Goal: Browse casually: Explore the website without a specific task or goal

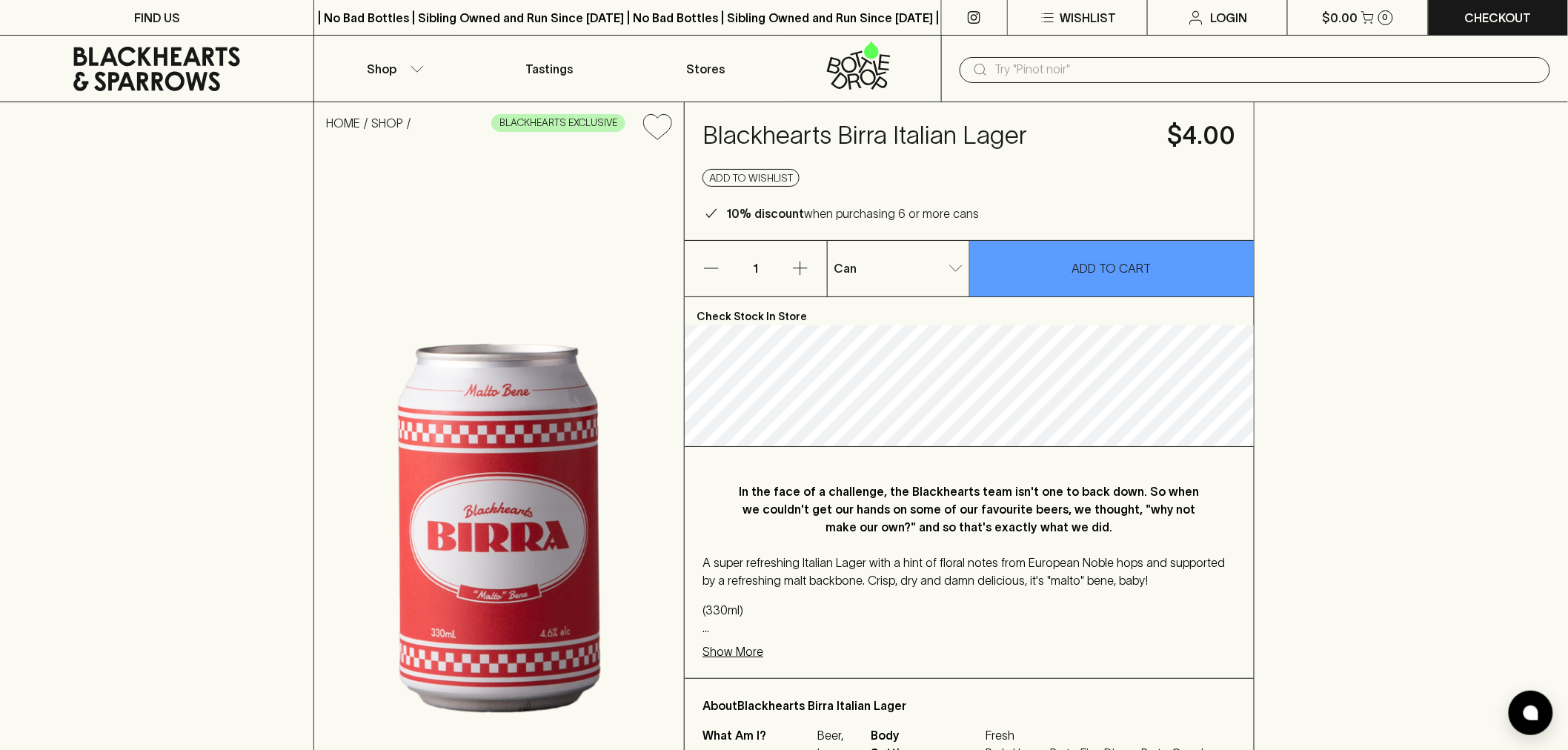
click at [885, 515] on p "In the face of a challenge, the Blackhearts team isn't one to back down. So whe…" at bounding box center [969, 509] width 475 height 53
click at [886, 515] on p "In the face of a challenge, the Blackhearts team isn't one to back down. So whe…" at bounding box center [969, 509] width 475 height 53
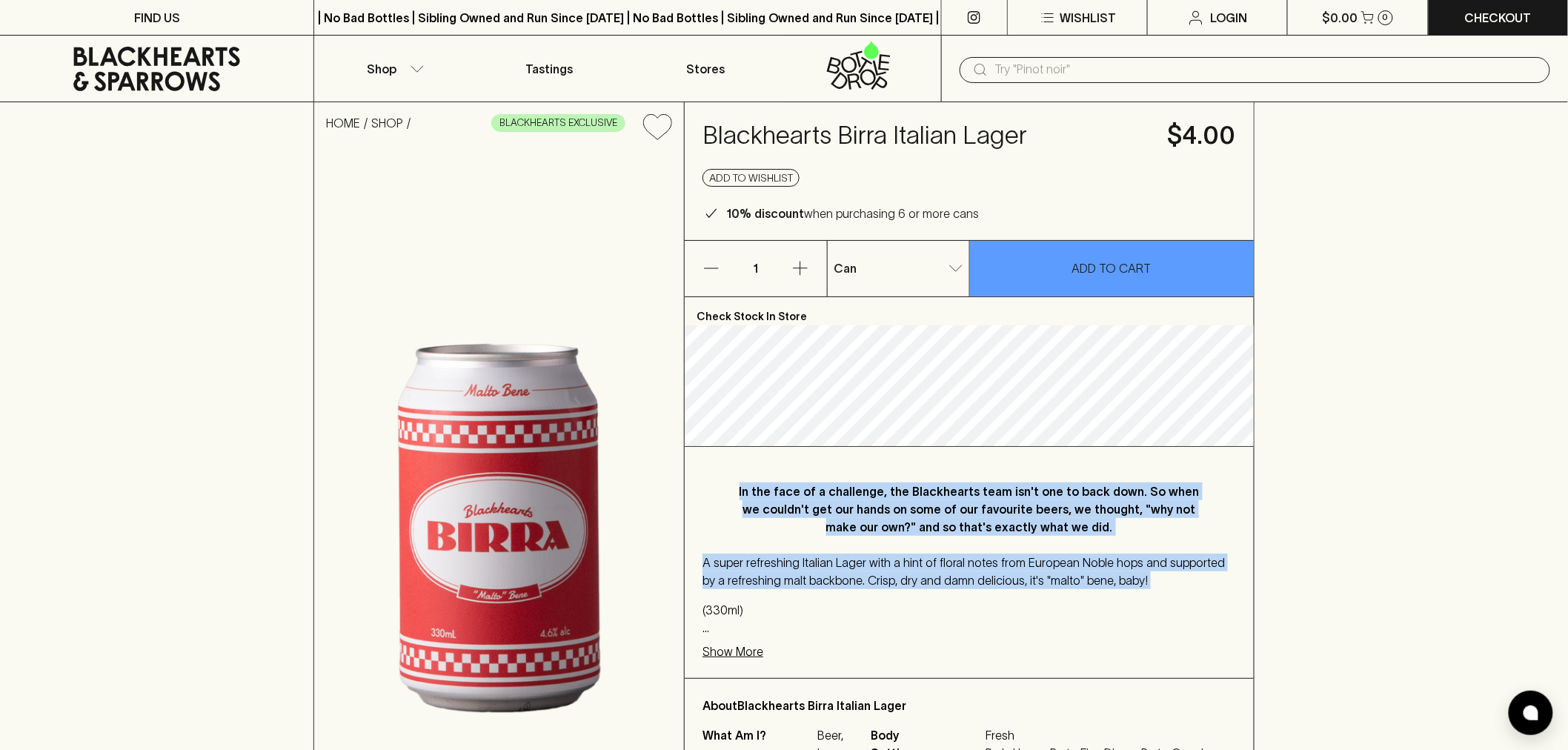
drag, startPoint x: 886, startPoint y: 515, endPoint x: 894, endPoint y: 546, distance: 32.0
click at [894, 546] on div "In the face of a challenge, the Blackhearts team isn't one to back down. So whe…" at bounding box center [968, 562] width 569 height 231
click at [934, 492] on p "In the face of a challenge, the Blackhearts team isn't one to back down. So whe…" at bounding box center [969, 509] width 475 height 53
click at [934, 494] on p "In the face of a challenge, the Blackhearts team isn't one to back down. So whe…" at bounding box center [969, 509] width 475 height 53
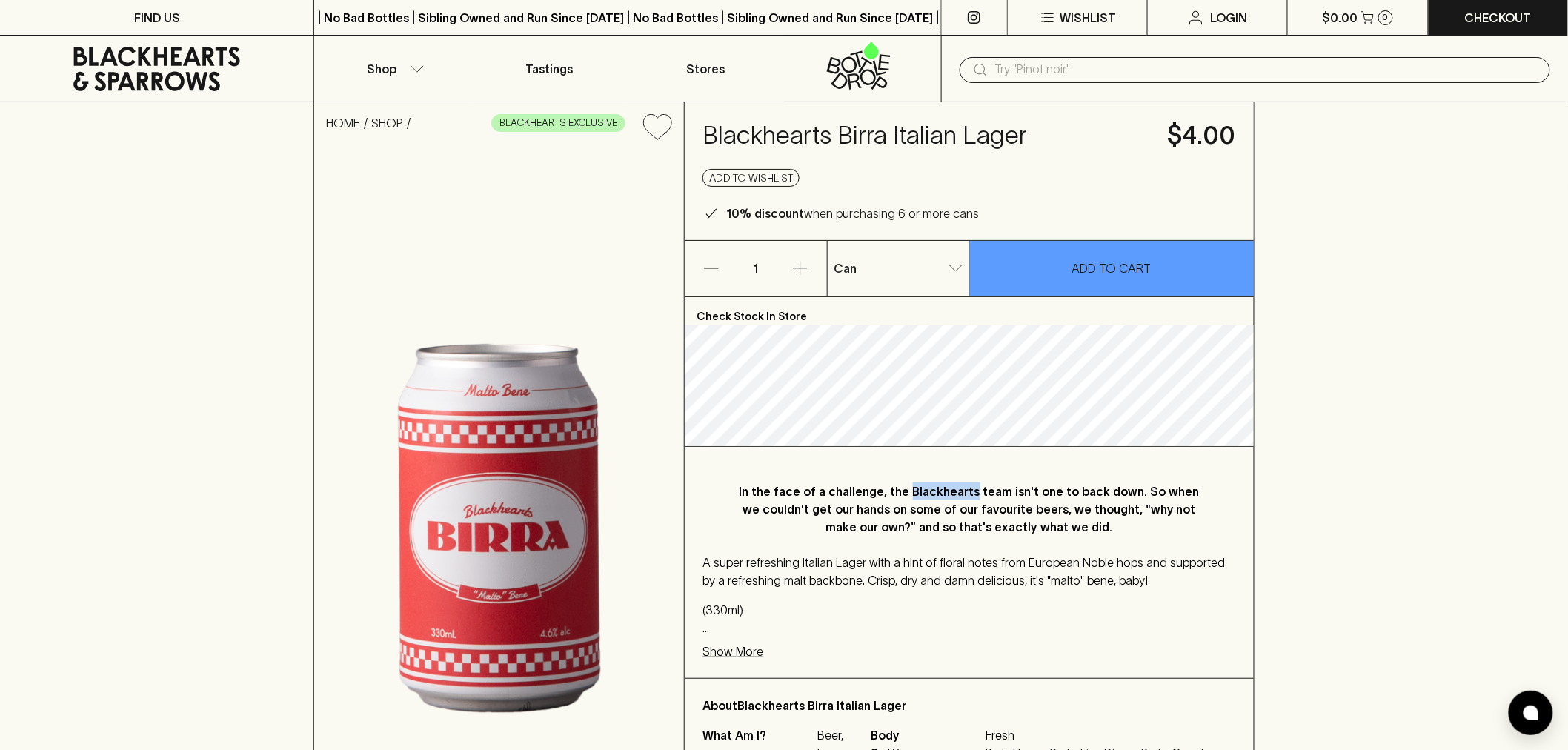
click at [934, 494] on p "In the face of a challenge, the Blackhearts team isn't one to back down. So whe…" at bounding box center [969, 509] width 475 height 53
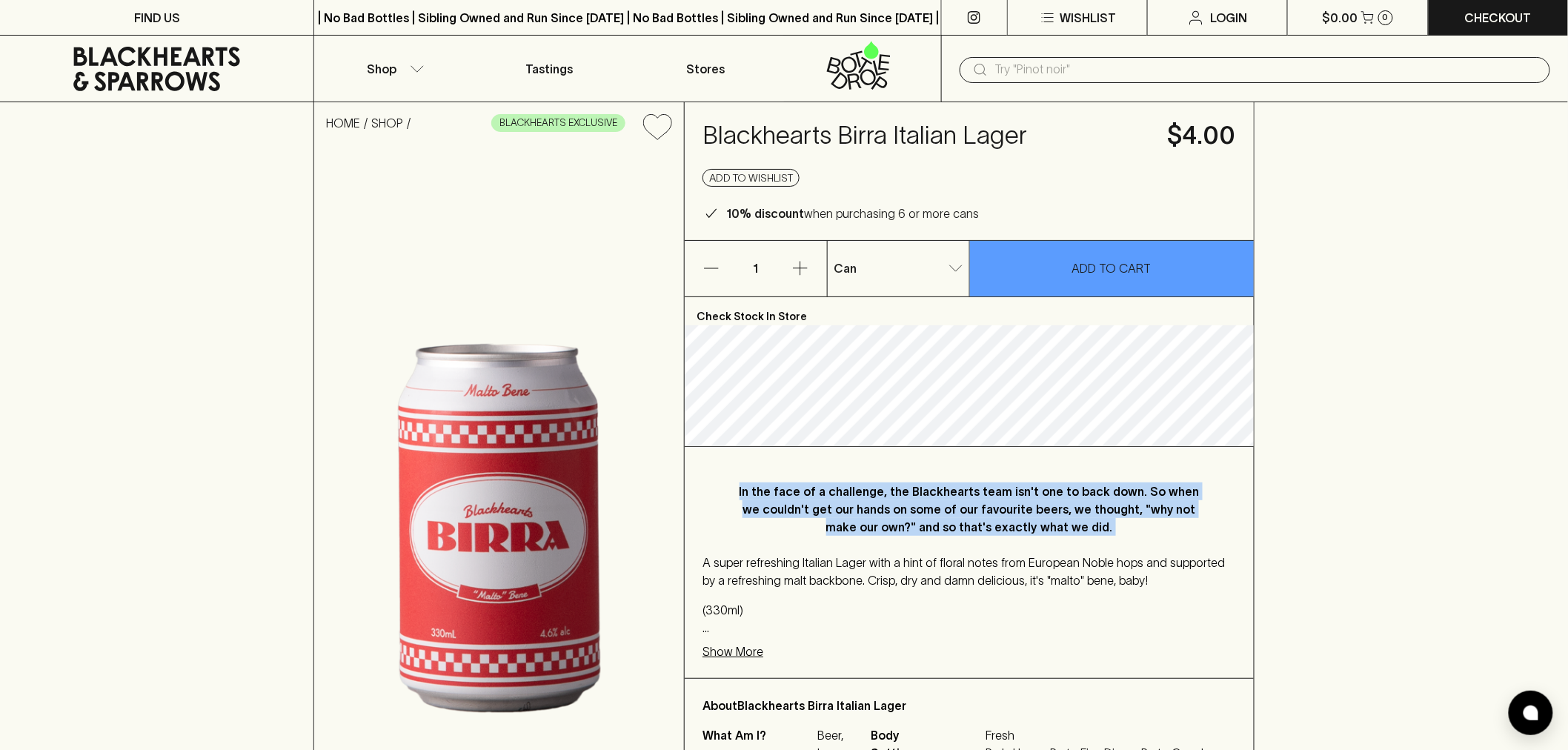
click at [934, 494] on p "In the face of a challenge, the Blackhearts team isn't one to back down. So whe…" at bounding box center [969, 509] width 475 height 53
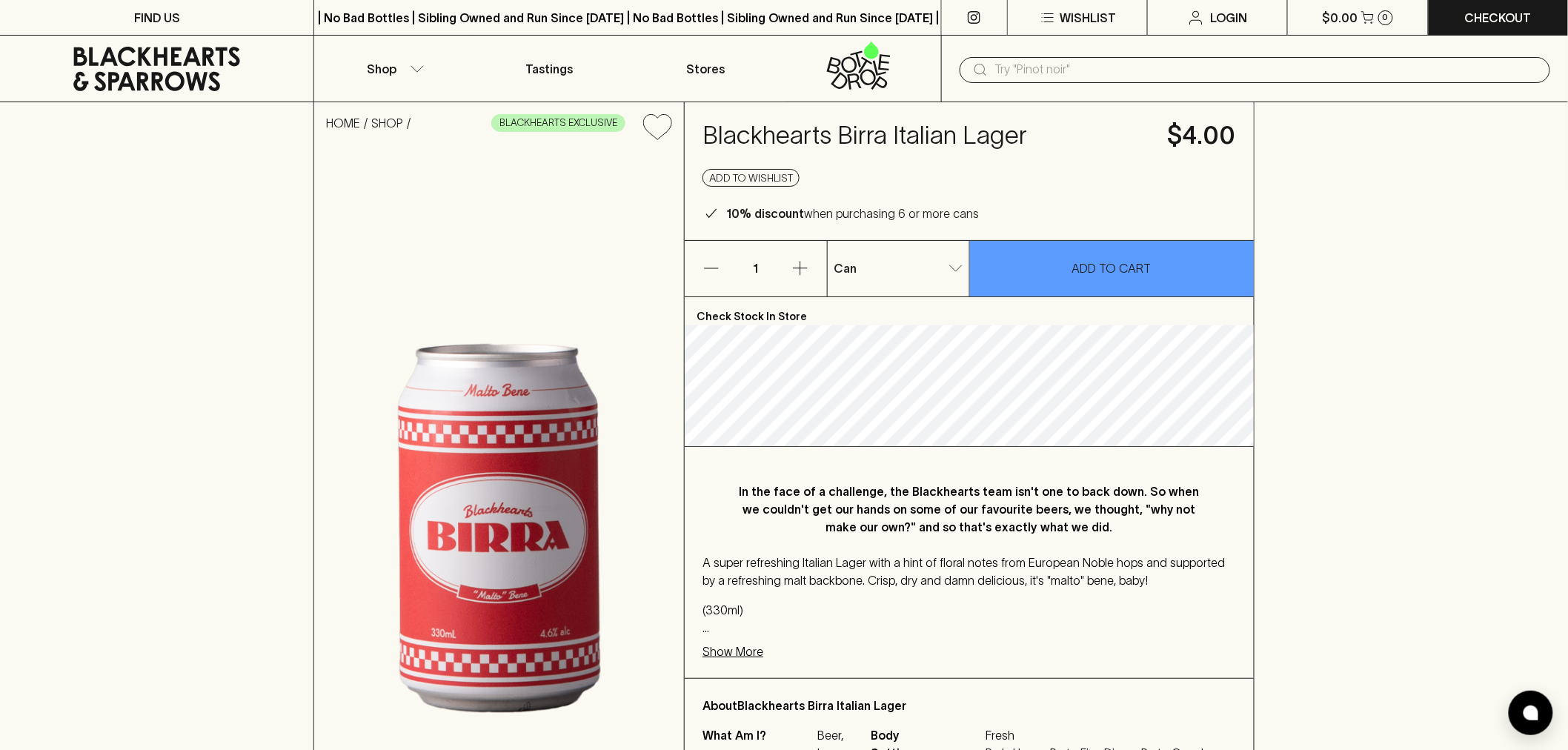
click at [1394, 163] on div "HOME SHOP BLACKHEARTS EXCLUSIVE Blackhearts Birra Italian Lager $4.00 Add to wi…" at bounding box center [784, 503] width 1568 height 802
click at [865, 508] on p "In the face of a challenge, the Blackhearts team isn't one to back down. So whe…" at bounding box center [969, 509] width 475 height 53
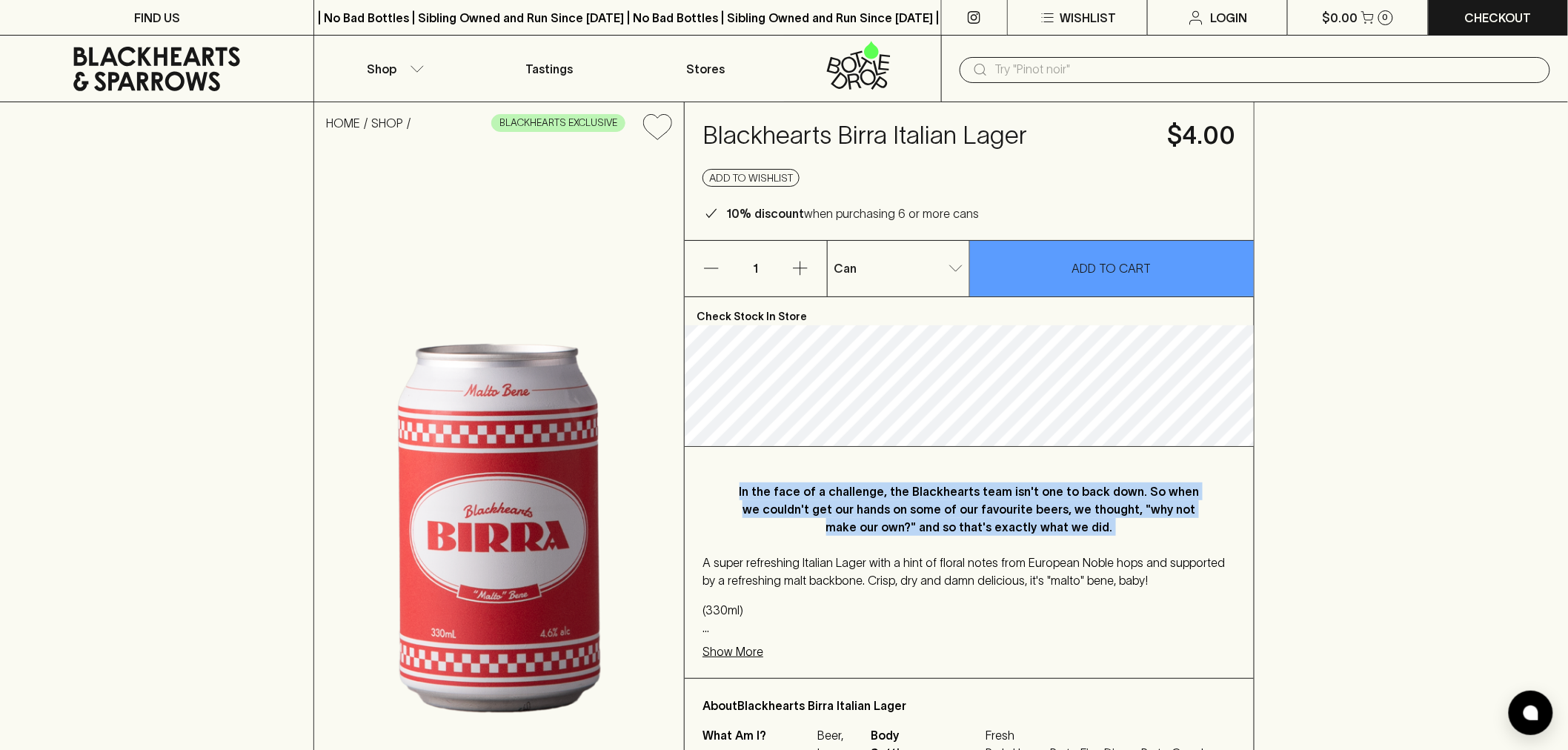
click at [865, 508] on p "In the face of a challenge, the Blackhearts team isn't one to back down. So whe…" at bounding box center [969, 509] width 475 height 53
copy p "In the face of a challenge, the Blackhearts team isn't one to back down. So whe…"
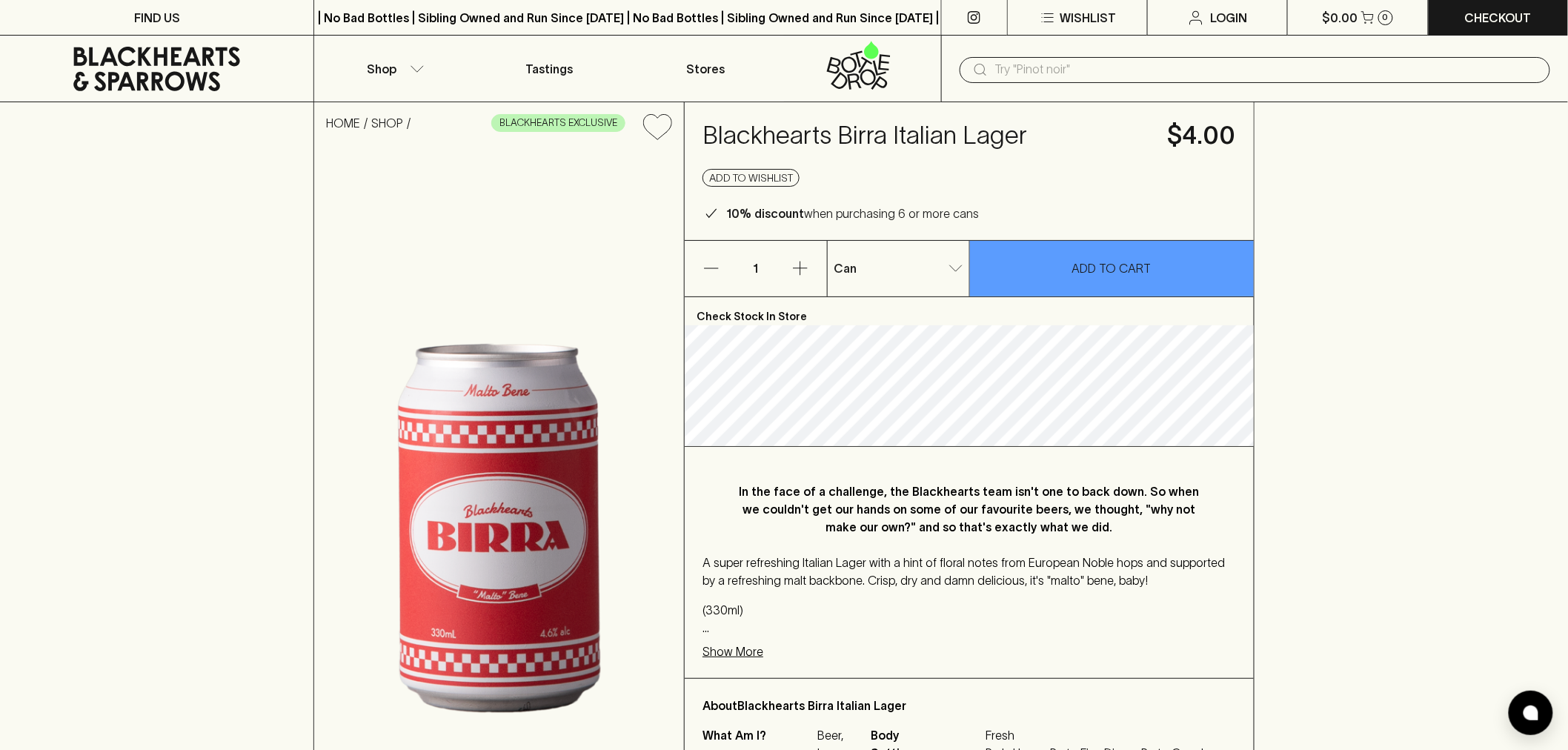
drag, startPoint x: 1314, startPoint y: 213, endPoint x: 1197, endPoint y: 183, distance: 120.8
click at [1301, 211] on div "HOME SHOP BLACKHEARTS EXCLUSIVE Blackhearts Birra Italian Lager $4.00 Add to wi…" at bounding box center [784, 503] width 1568 height 802
click at [952, 131] on h4 "Blackhearts Birra Italian Lager" at bounding box center [926, 136] width 448 height 31
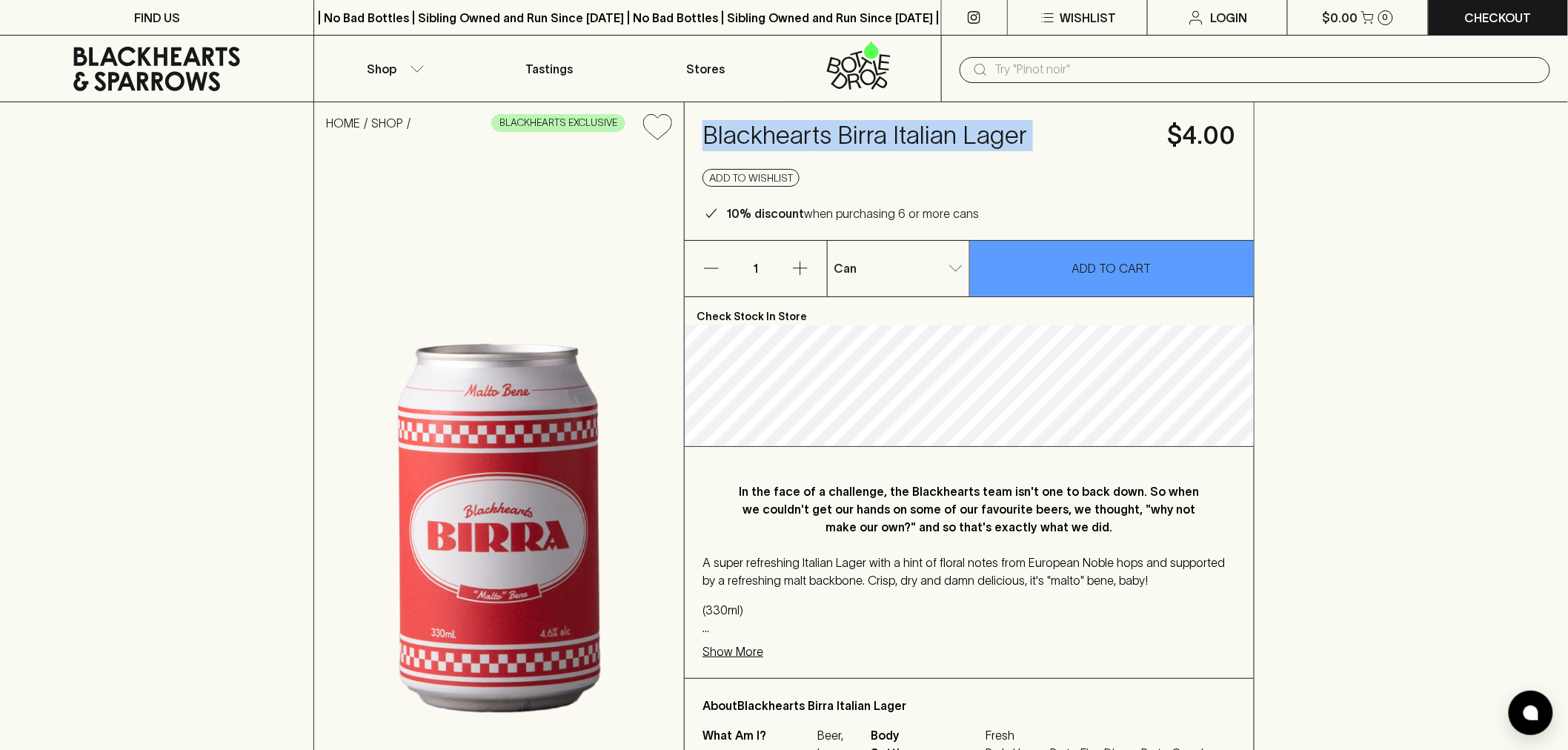
copy h4 "Blackhearts Birra Italian Lager"
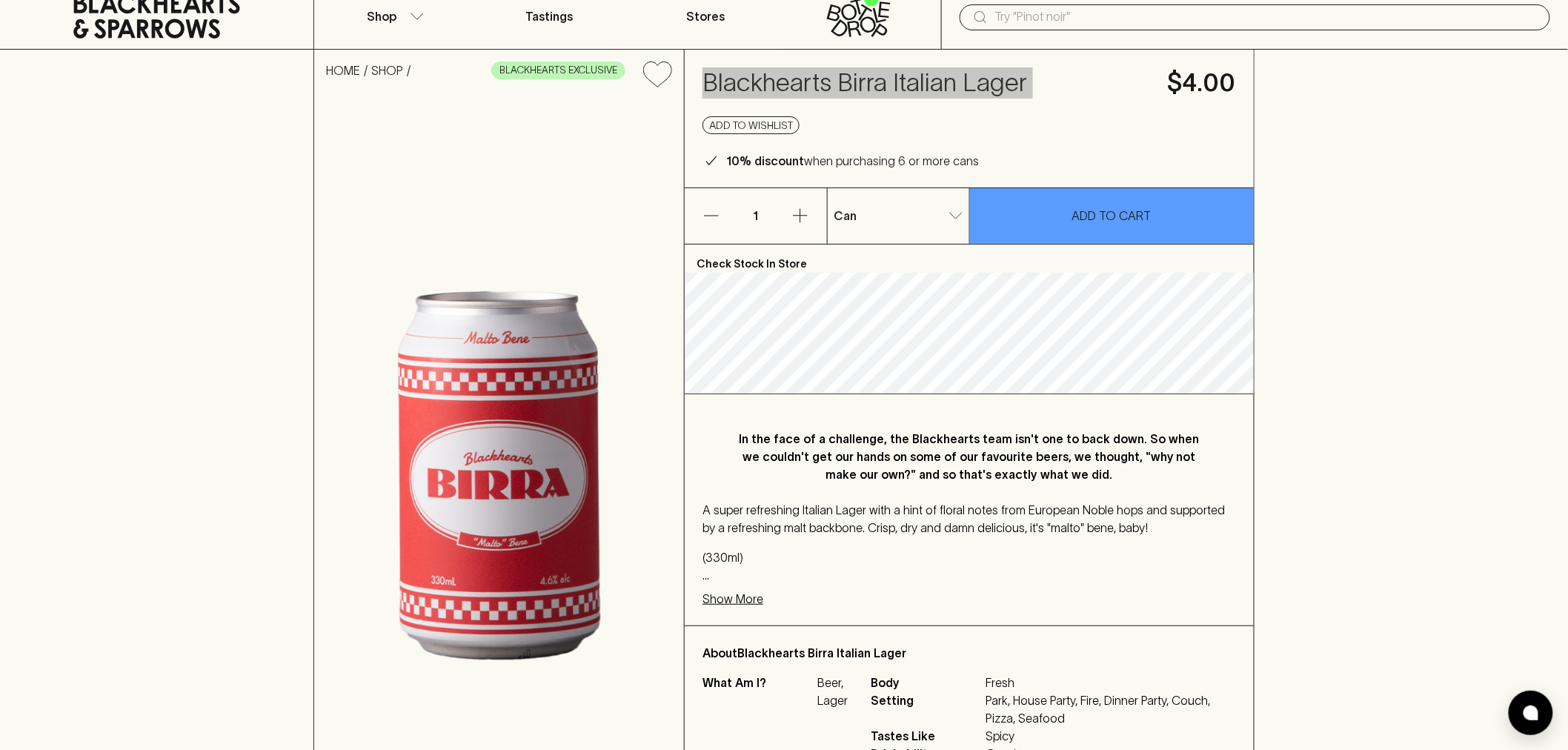
scroll to position [82, 0]
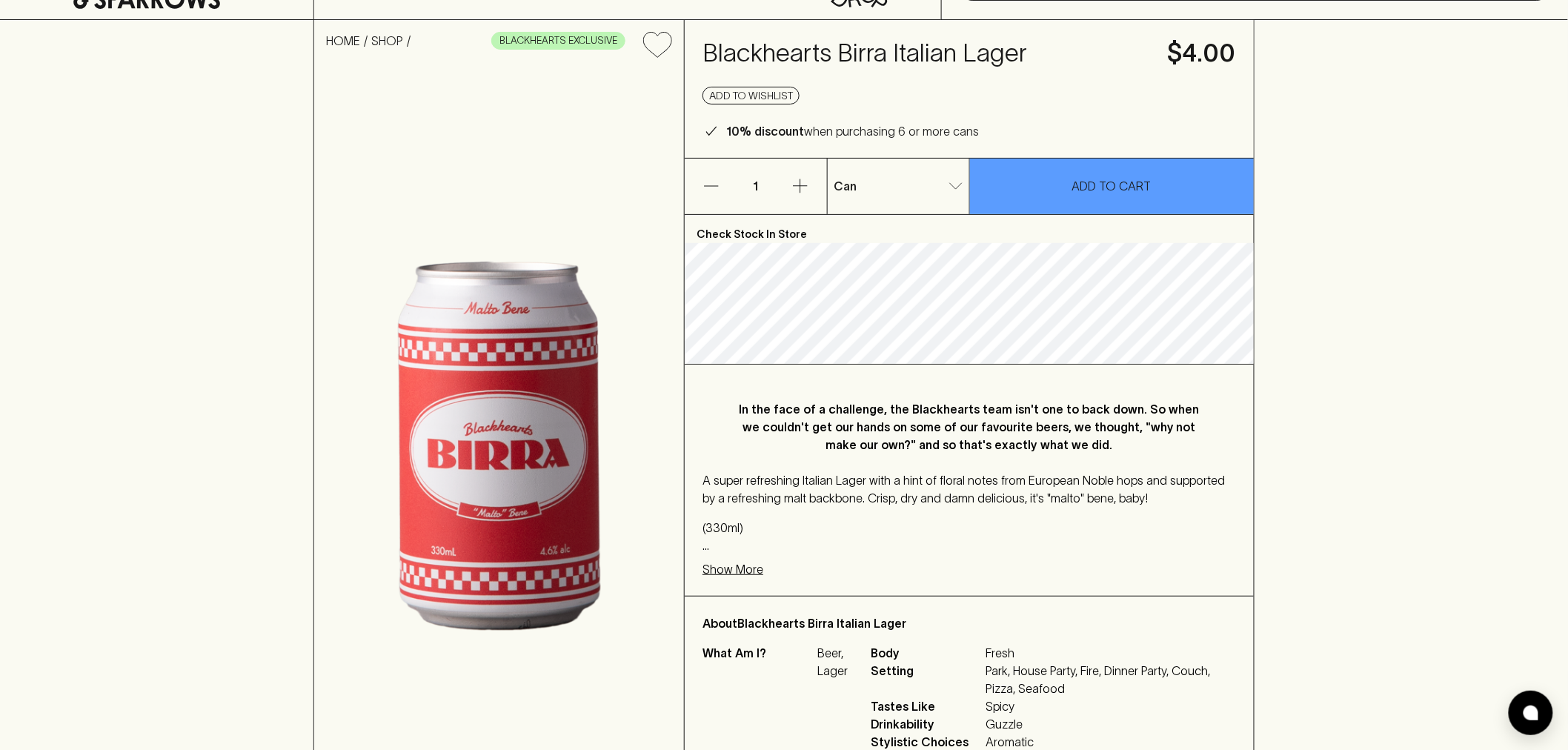
click at [1287, 429] on div "HOME SHOP BLACKHEARTS EXCLUSIVE Blackhearts Birra Italian Lager $4.00 Add to wi…" at bounding box center [784, 421] width 1568 height 802
click at [847, 424] on p "In the face of a challenge, the Blackhearts team isn't one to back down. So whe…" at bounding box center [969, 427] width 475 height 53
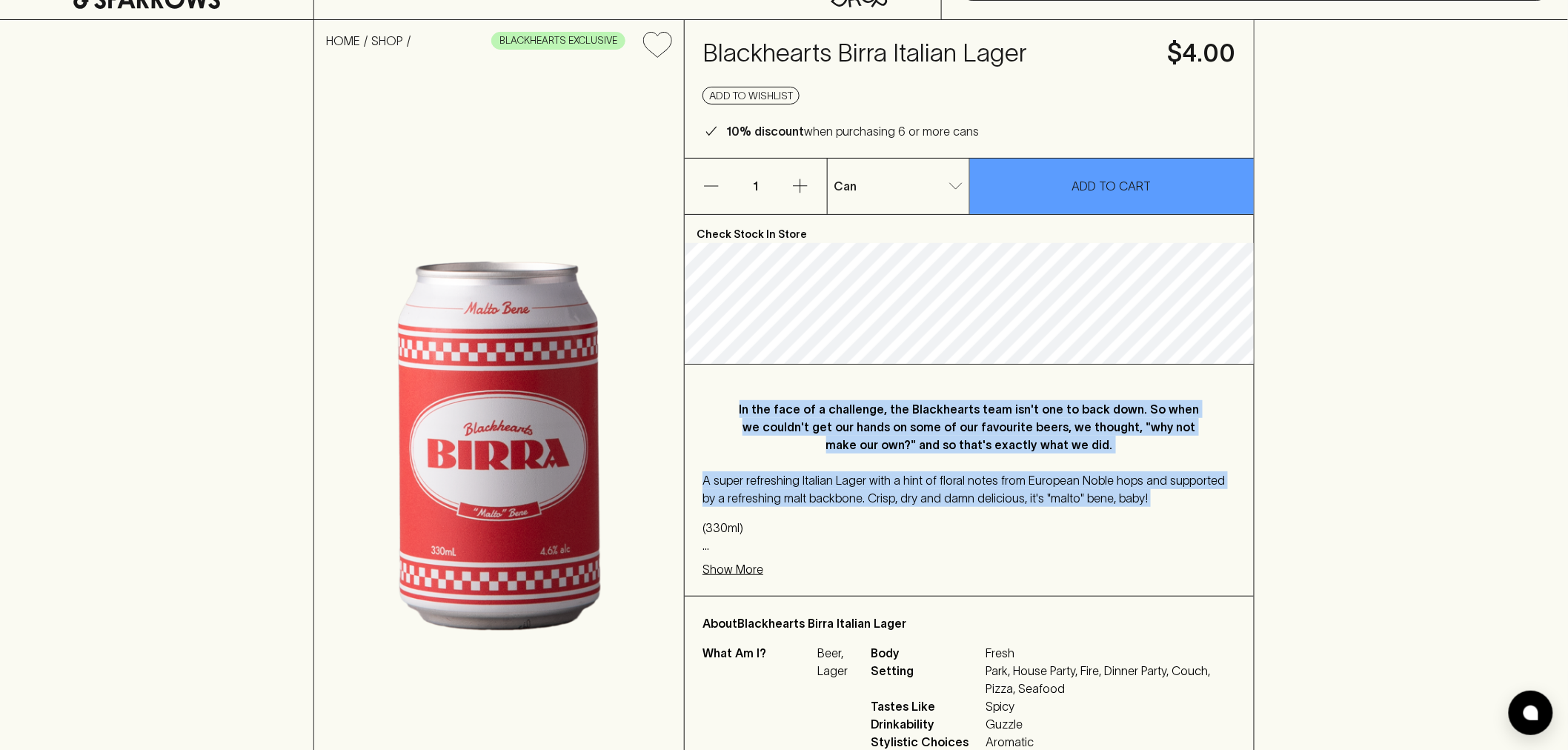
drag, startPoint x: 847, startPoint y: 424, endPoint x: 982, endPoint y: 482, distance: 146.9
click at [997, 482] on div "In the face of a challenge, the Blackhearts team isn't one to back down. So whe…" at bounding box center [968, 479] width 569 height 231
copy div "In the face of a challenge, the Blackhearts team isn't one to back down. So whe…"
